Goal: Task Accomplishment & Management: Use online tool/utility

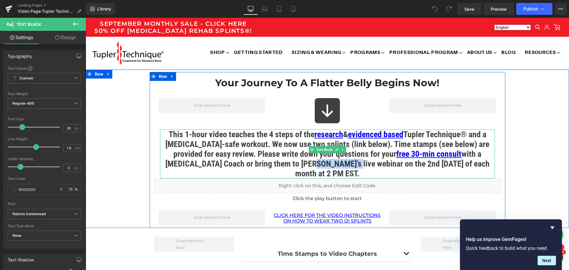
drag, startPoint x: 276, startPoint y: 165, endPoint x: 317, endPoint y: 166, distance: 40.3
click at [317, 166] on strong "This 1-hour video teaches the 4 steps of the research & evidenced based Tupler …" at bounding box center [327, 153] width 324 height 49
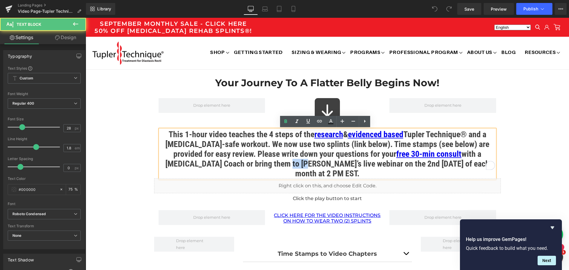
drag, startPoint x: 256, startPoint y: 165, endPoint x: 271, endPoint y: 165, distance: 15.1
click at [271, 165] on strong "This 1-hour video teaches the 4 steps of the research & evidenced based Tupler …" at bounding box center [327, 153] width 324 height 49
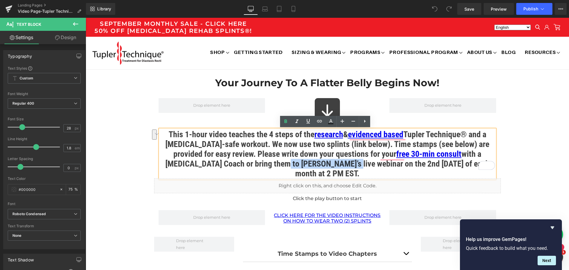
drag, startPoint x: 253, startPoint y: 165, endPoint x: 316, endPoint y: 166, distance: 62.5
click at [316, 166] on strong "This 1-hour video teaches the 4 steps of the research & evidenced based Tupler …" at bounding box center [327, 153] width 324 height 49
click at [319, 123] on icon at bounding box center [319, 121] width 7 height 7
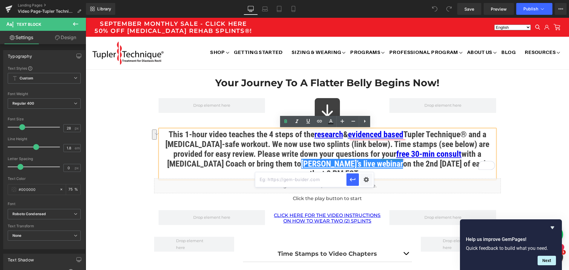
click at [306, 177] on input "text" at bounding box center [300, 179] width 91 height 15
paste input "[URL][DOMAIN_NAME]"
type input "[URL][DOMAIN_NAME]"
click at [349, 180] on icon "button" at bounding box center [352, 179] width 7 height 7
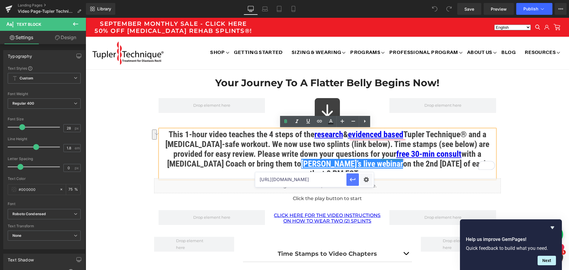
scroll to position [0, 0]
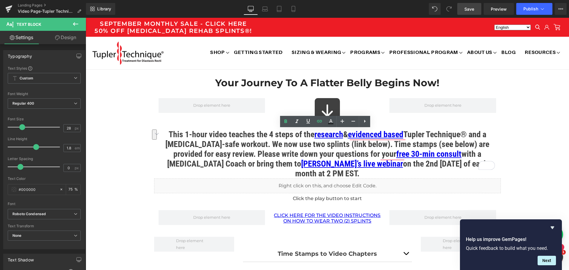
click at [472, 9] on span "Save" at bounding box center [469, 9] width 10 height 6
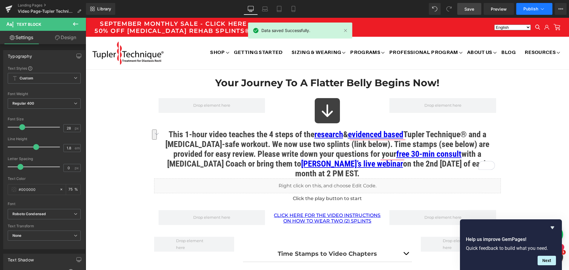
click at [528, 8] on span "Publish" at bounding box center [530, 9] width 15 height 5
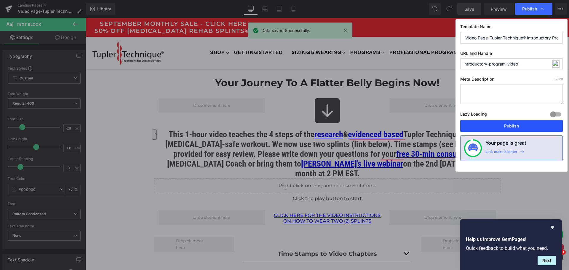
click at [508, 123] on button "Publish" at bounding box center [511, 126] width 102 height 12
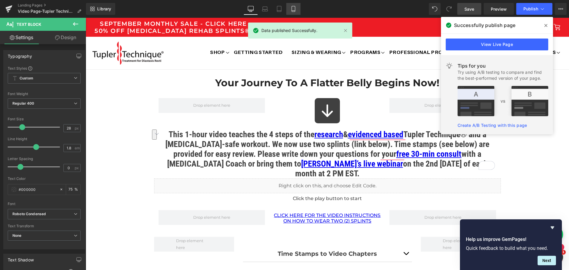
click at [290, 12] on link "Mobile" at bounding box center [293, 9] width 14 height 12
type input "75"
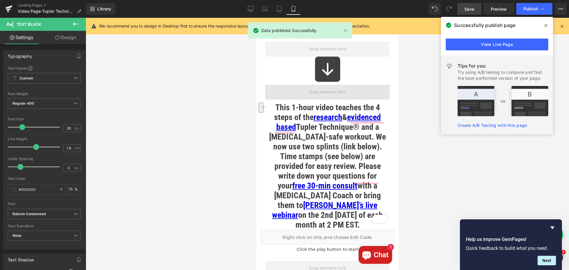
scroll to position [78, 0]
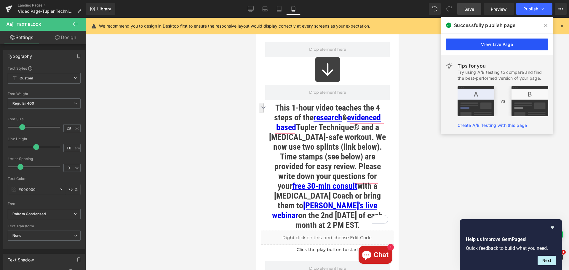
click at [483, 46] on link "View Live Page" at bounding box center [496, 44] width 102 height 12
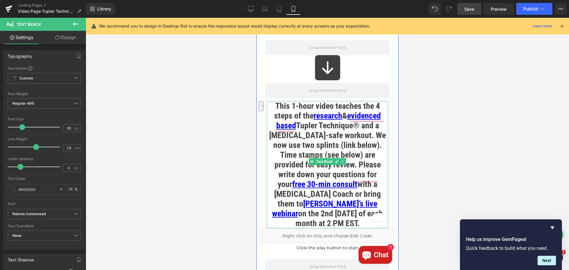
scroll to position [108, 0]
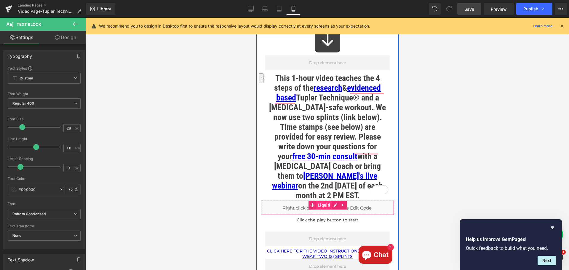
click at [320, 200] on span "Liquid" at bounding box center [323, 204] width 15 height 9
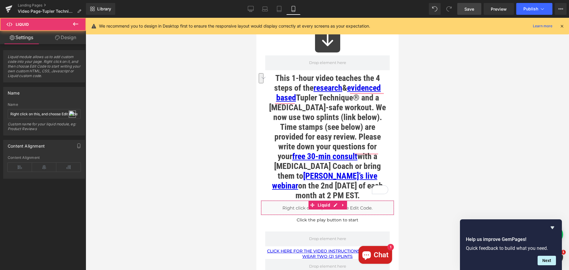
click at [66, 39] on link "Design" at bounding box center [65, 37] width 43 height 13
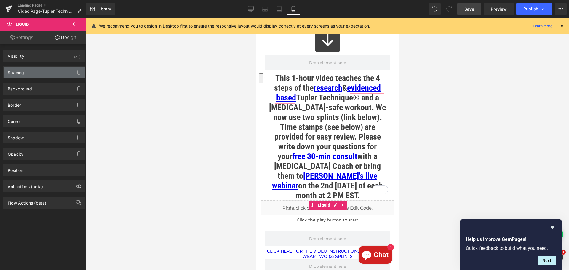
click at [47, 70] on div "Spacing" at bounding box center [44, 72] width 81 height 11
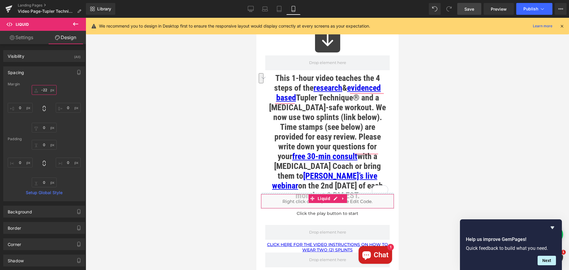
drag, startPoint x: 46, startPoint y: 90, endPoint x: 42, endPoint y: 90, distance: 3.6
click at [42, 90] on input "-22" at bounding box center [44, 90] width 25 height 10
type input "-"
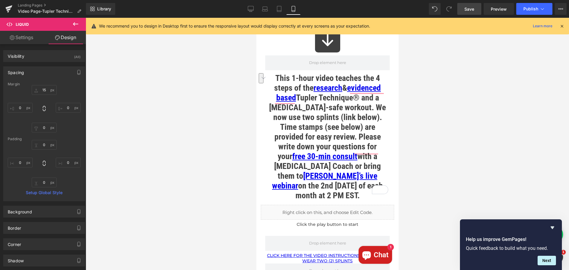
click at [468, 11] on span "Save" at bounding box center [469, 9] width 10 height 6
click at [562, 25] on icon at bounding box center [561, 25] width 5 height 5
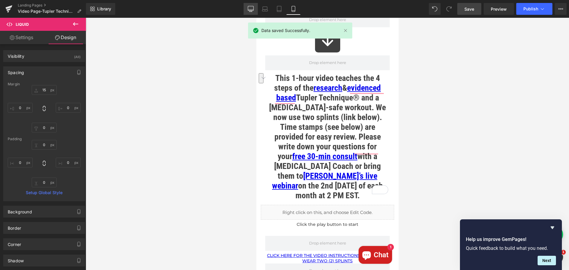
click at [253, 9] on icon at bounding box center [251, 9] width 6 height 6
type input "0"
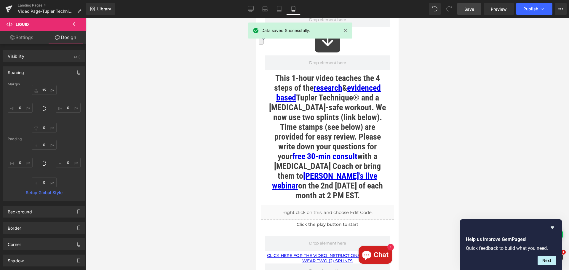
type input "0"
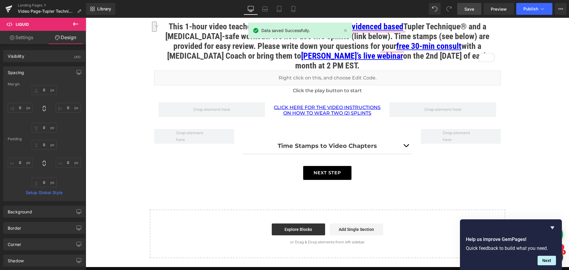
scroll to position [0, 0]
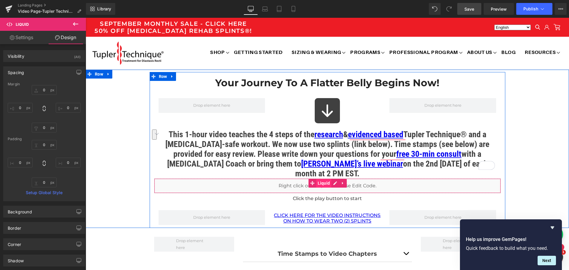
click at [318, 179] on span "Liquid" at bounding box center [323, 183] width 15 height 9
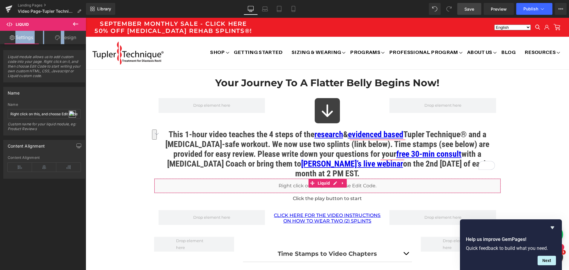
click at [63, 32] on div "Liquid Settings Design Liquid module allows us to add custom code into your pag…" at bounding box center [43, 145] width 86 height 255
click at [65, 36] on link "Design" at bounding box center [65, 37] width 43 height 13
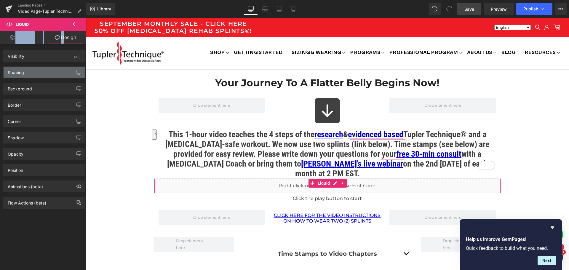
click at [49, 68] on div "Spacing" at bounding box center [44, 72] width 81 height 11
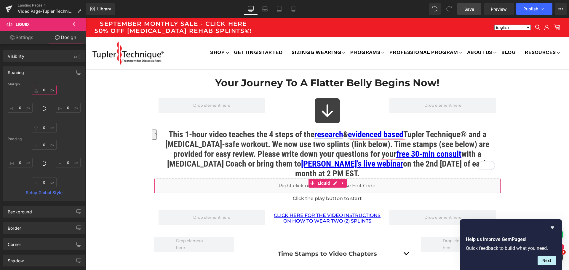
click at [45, 89] on input "0" at bounding box center [44, 90] width 25 height 10
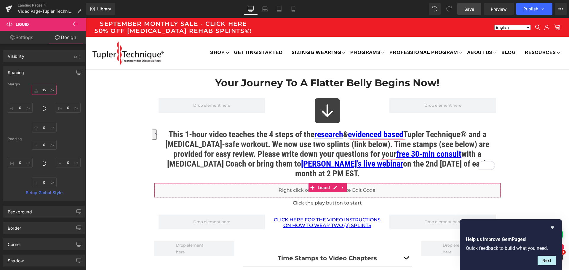
type input "15"
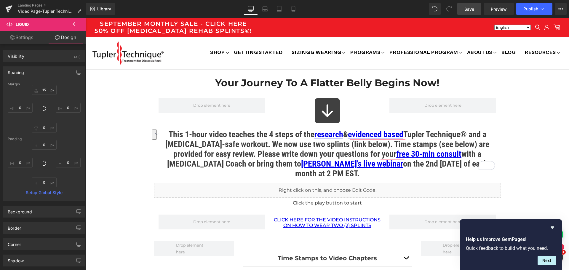
click at [470, 9] on span "Save" at bounding box center [469, 9] width 10 height 6
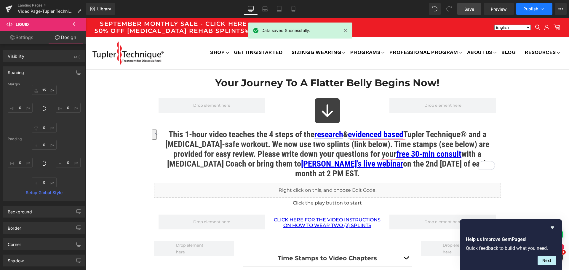
click at [530, 9] on span "Publish" at bounding box center [530, 9] width 15 height 5
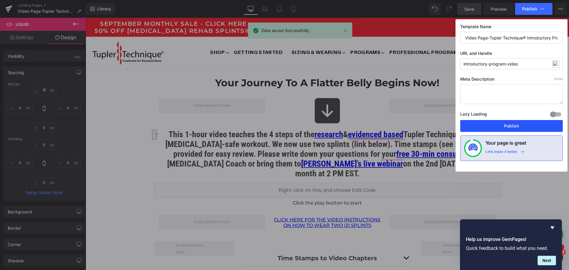
click at [518, 123] on button "Publish" at bounding box center [511, 126] width 102 height 12
